Goal: Task Accomplishment & Management: Manage account settings

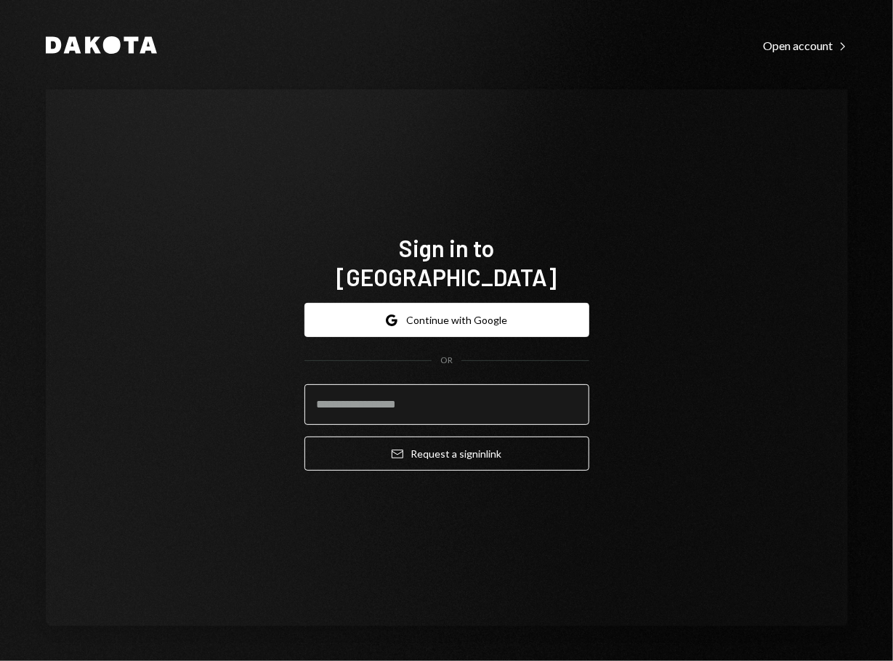
click at [401, 396] on input "email" at bounding box center [446, 404] width 285 height 41
type input "**********"
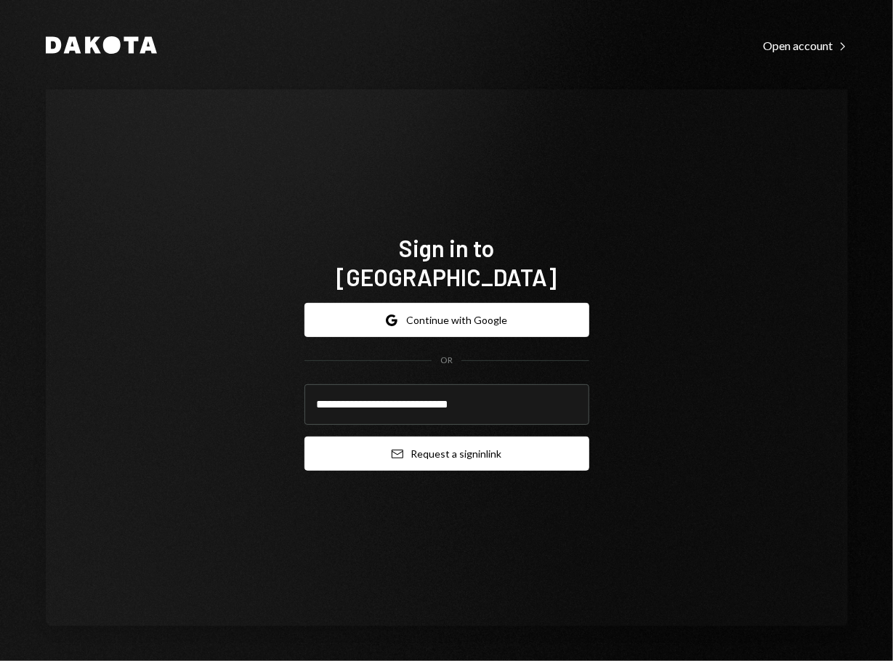
click at [401, 448] on icon "Email" at bounding box center [397, 454] width 12 height 12
